Goal: Consume media (video, audio)

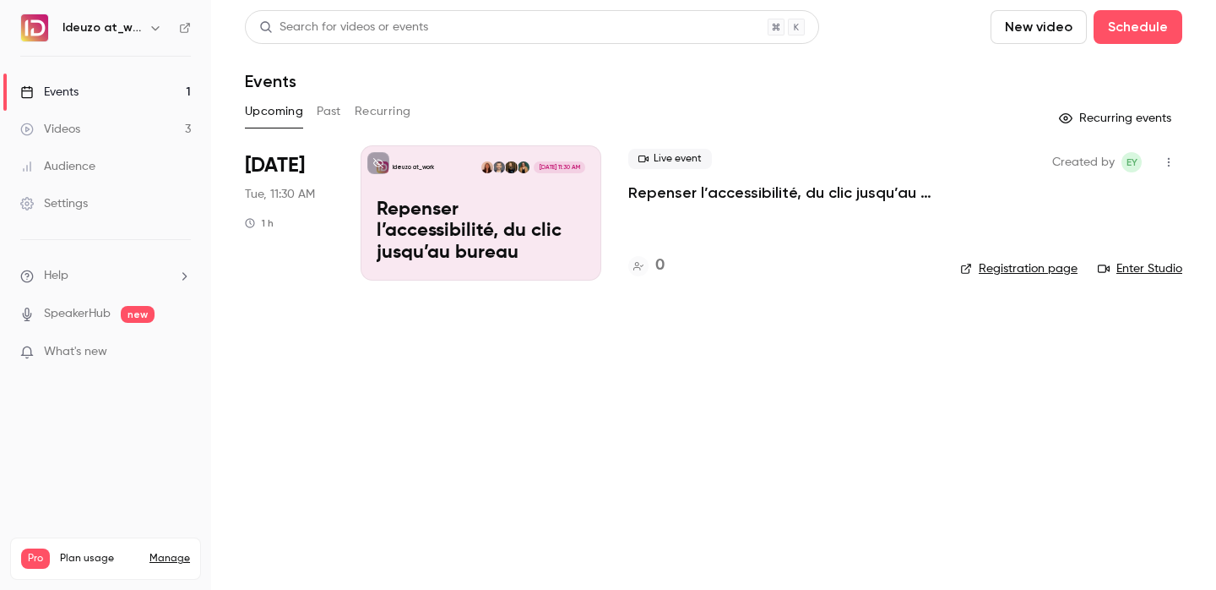
click at [160, 122] on link "Videos 3" at bounding box center [105, 129] width 211 height 37
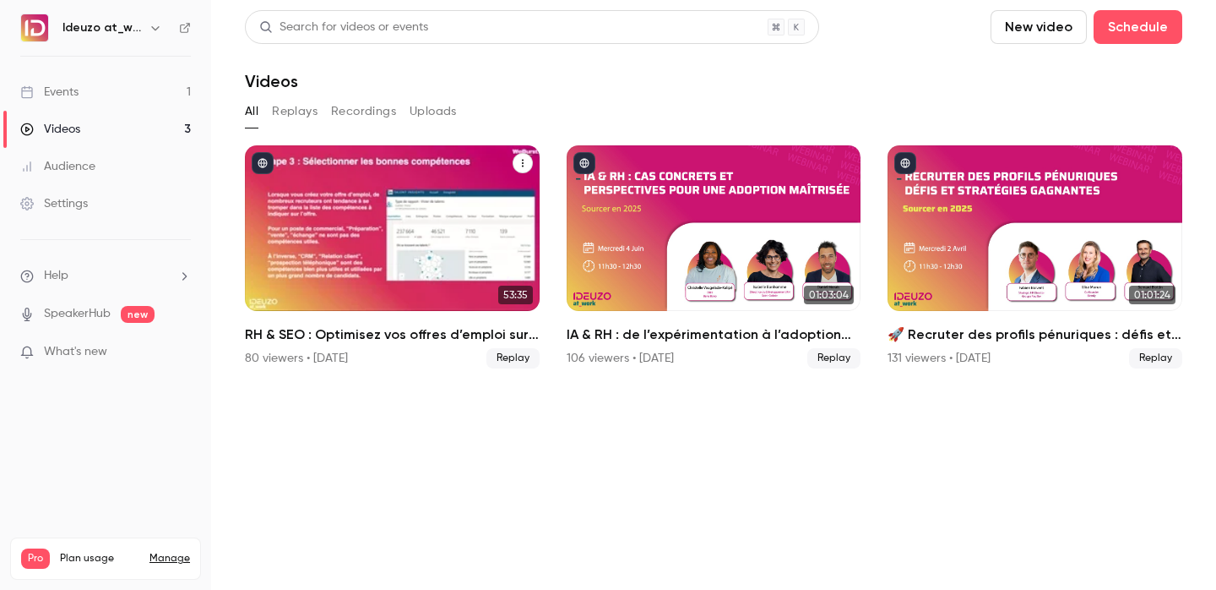
click at [428, 312] on link "53:35 RH & SEO : Optimisez vos offres d’emploi sur les jobboards 80 viewers • […" at bounding box center [392, 256] width 295 height 223
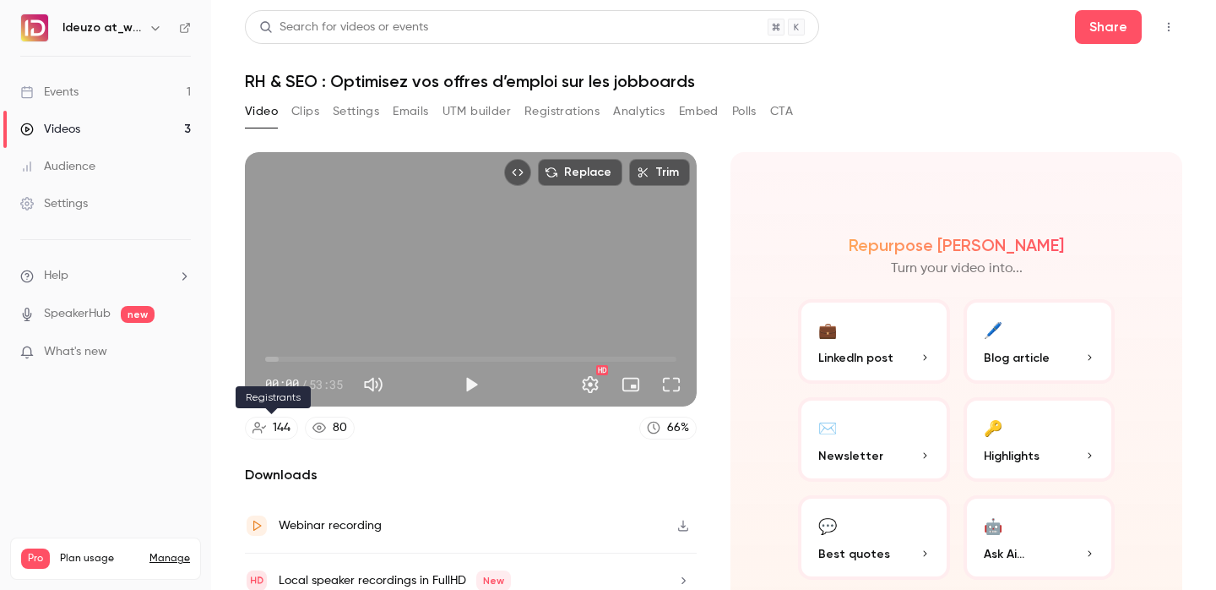
click at [277, 427] on div "144" at bounding box center [282, 428] width 18 height 18
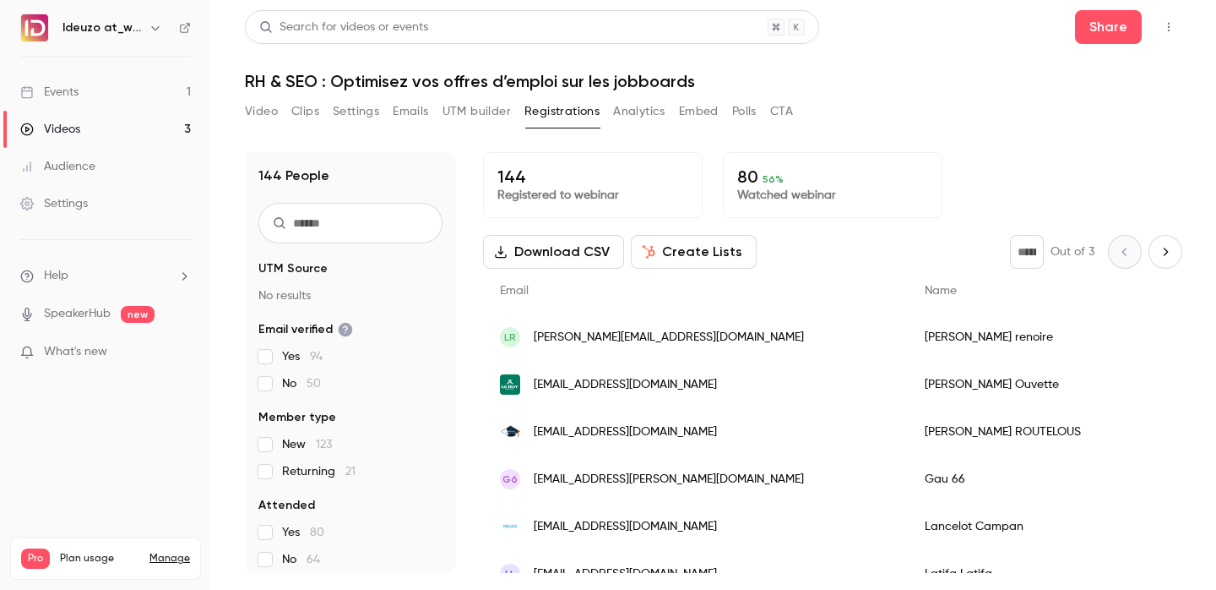
click at [296, 114] on button "Clips" at bounding box center [305, 111] width 28 height 27
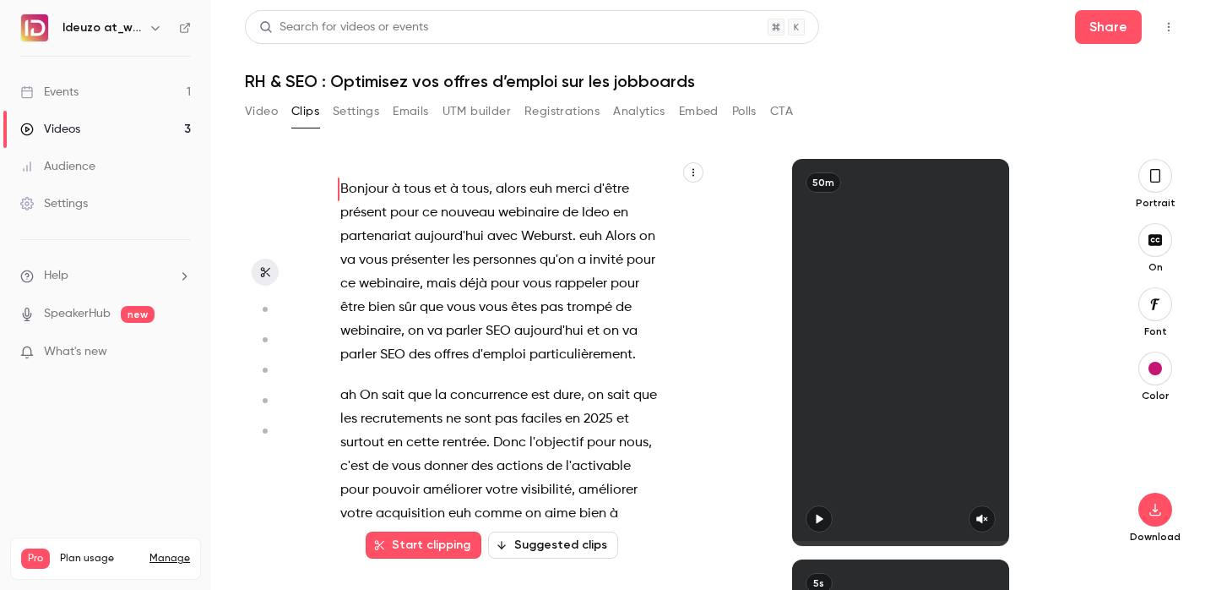
click at [243, 112] on main "Search for videos or events Share RH & SEO : Optimisez vos offres d’emploi sur …" at bounding box center [713, 295] width 1005 height 590
click at [268, 111] on button "Video" at bounding box center [261, 111] width 33 height 27
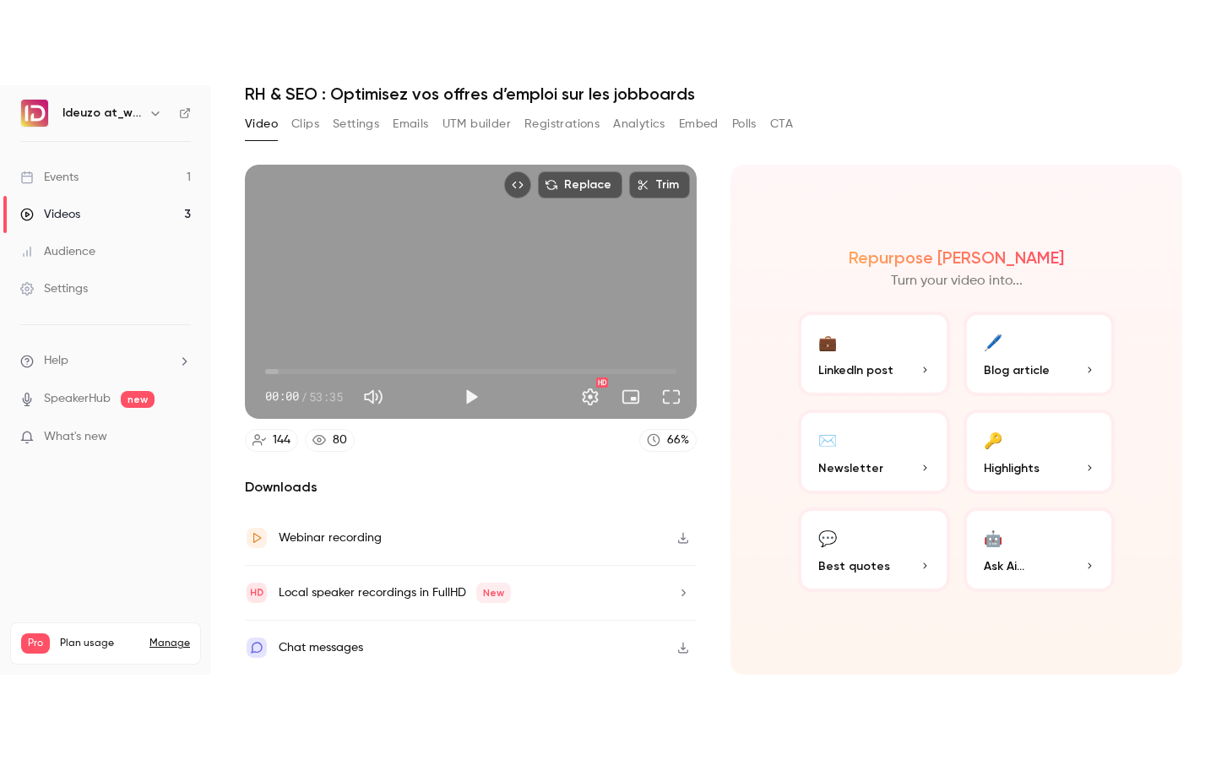
scroll to position [4, 0]
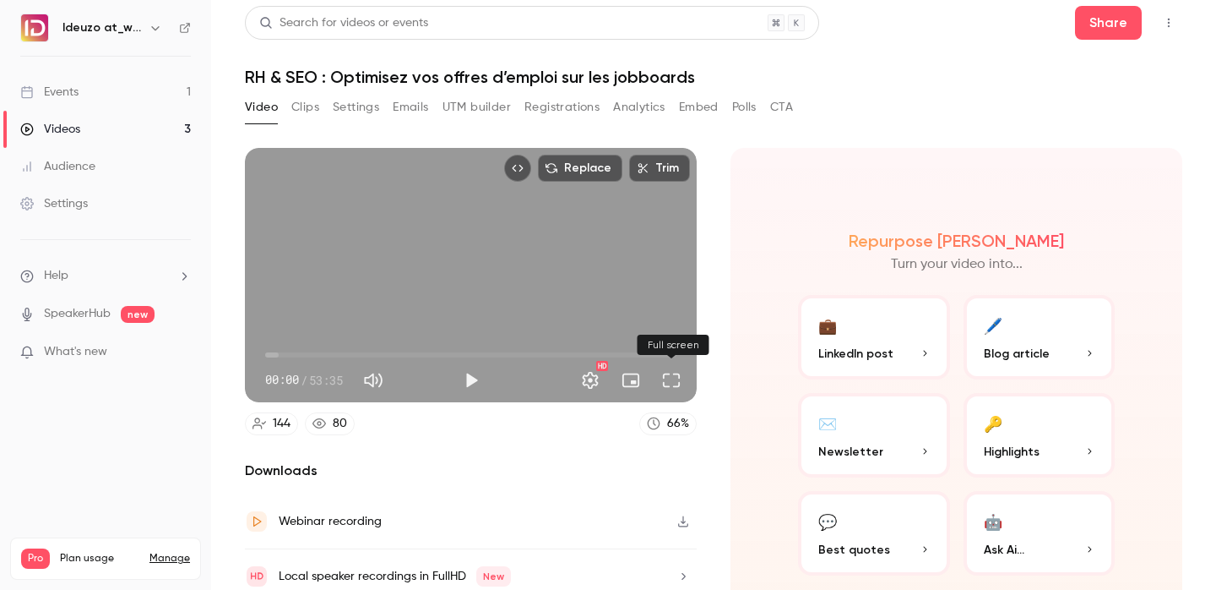
click at [682, 380] on button "Full screen" at bounding box center [672, 380] width 34 height 34
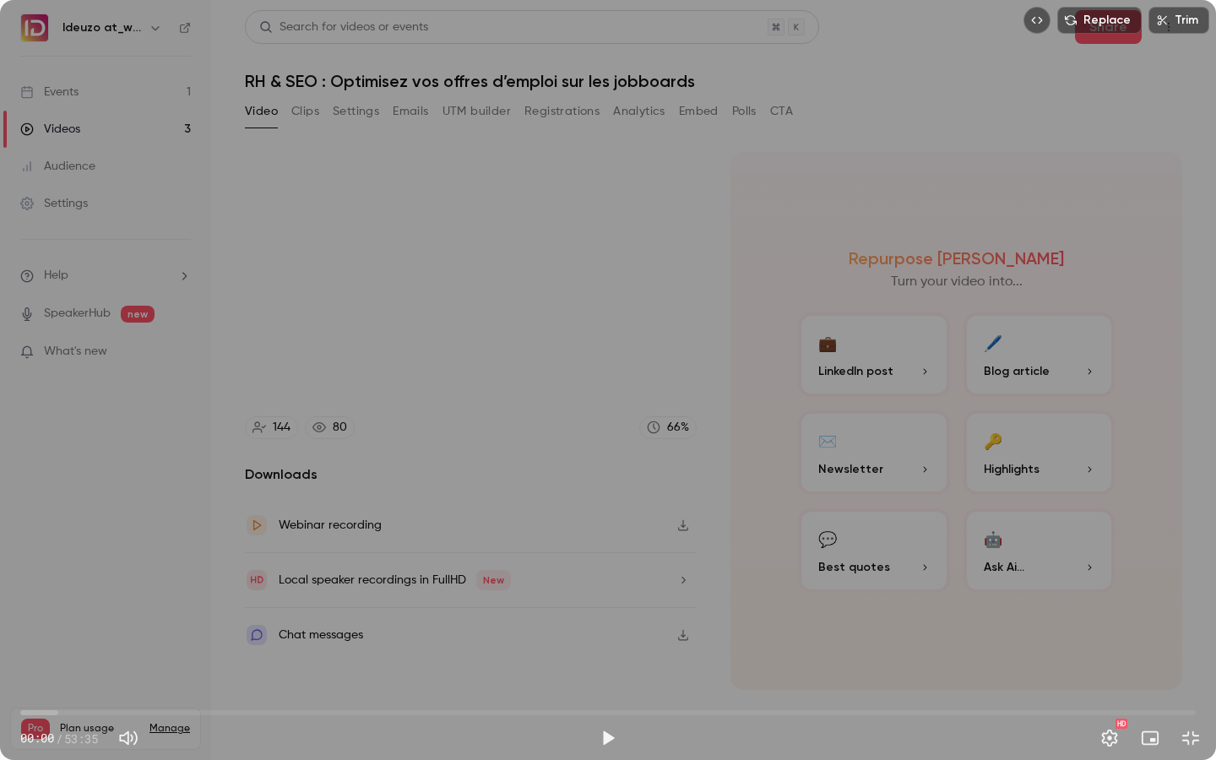
click at [1176, 589] on button "Exit full screen" at bounding box center [1191, 738] width 34 height 34
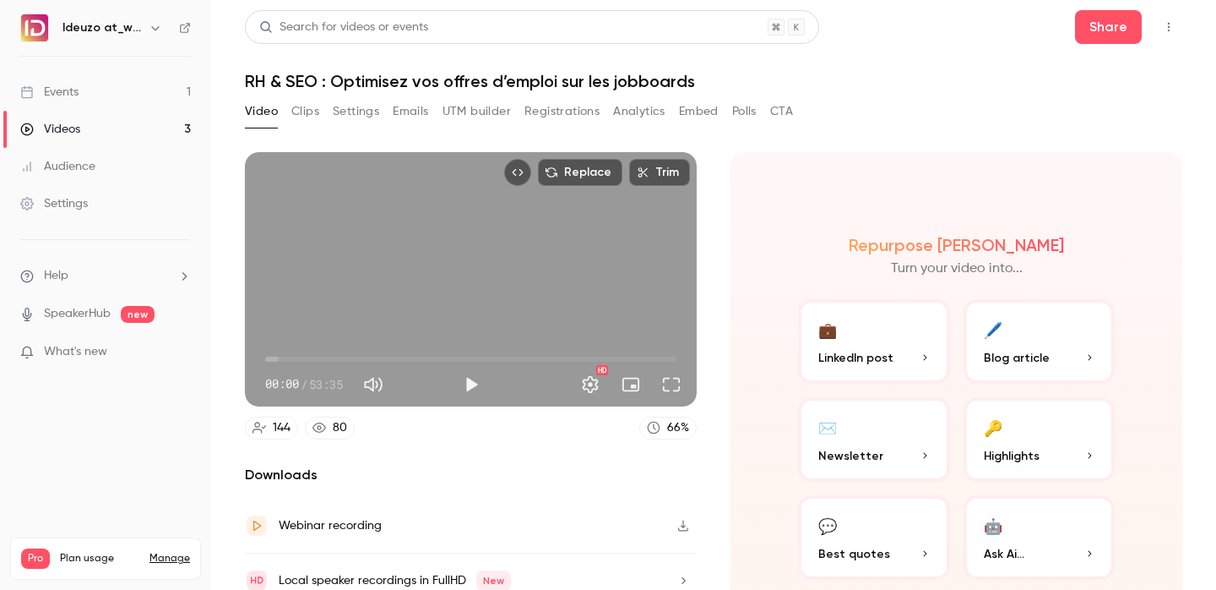
click at [191, 30] on nav "Ideuzo at_work Events 1 Videos 3 Audience Settings Help SpeakerHub new What's n…" at bounding box center [105, 295] width 211 height 590
click at [183, 29] on icon at bounding box center [185, 28] width 10 height 10
click at [172, 94] on link "Events 1" at bounding box center [105, 91] width 211 height 37
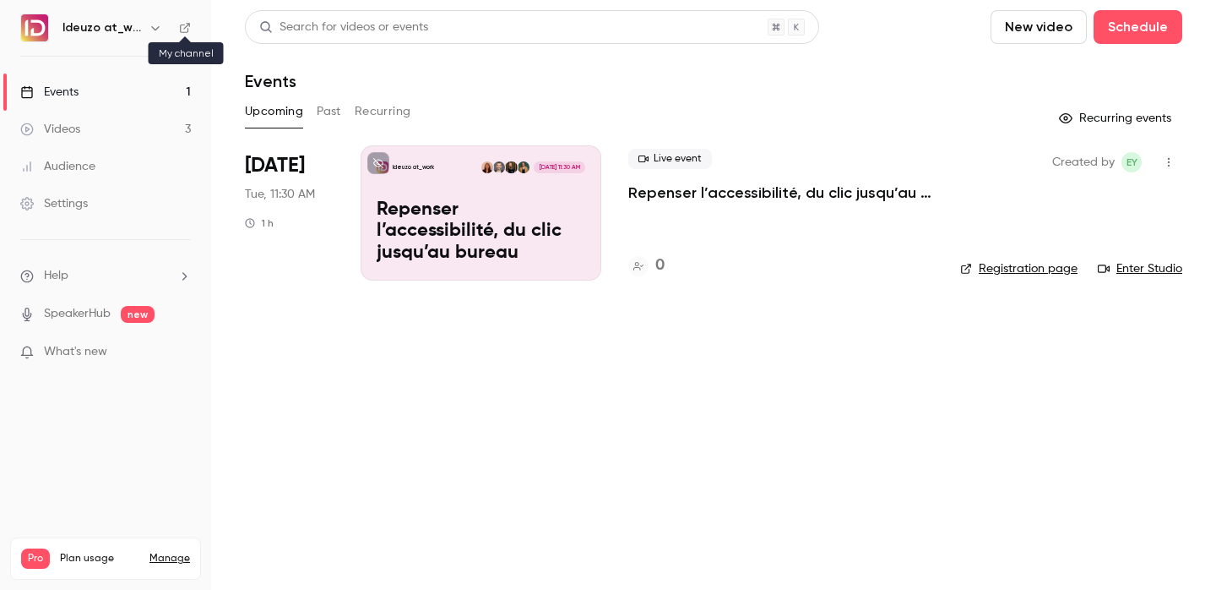
click at [189, 31] on icon at bounding box center [185, 28] width 12 height 12
